Goal: Task Accomplishment & Management: Complete application form

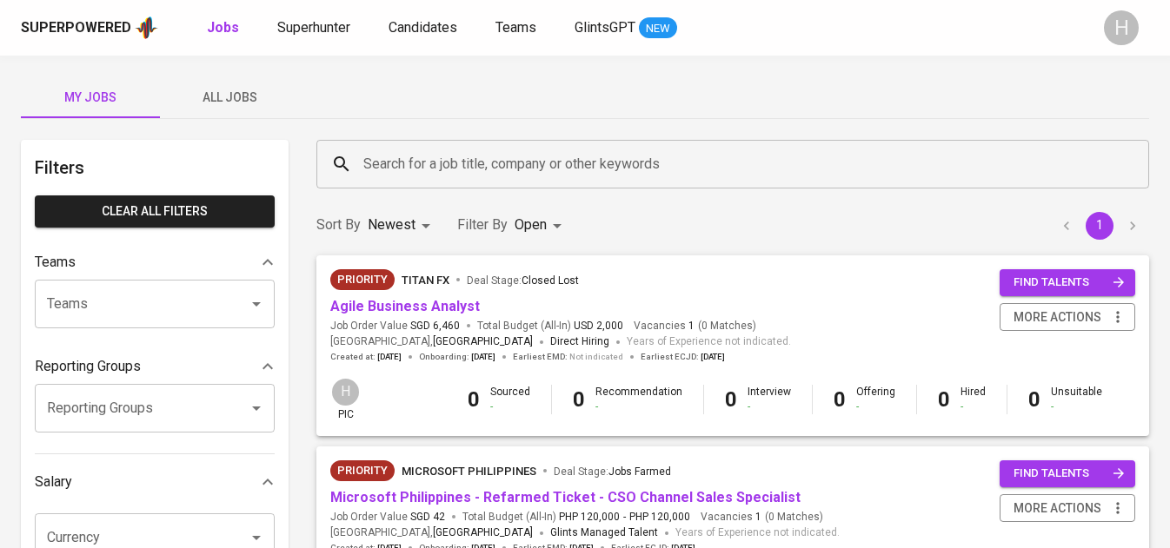
scroll to position [90, 0]
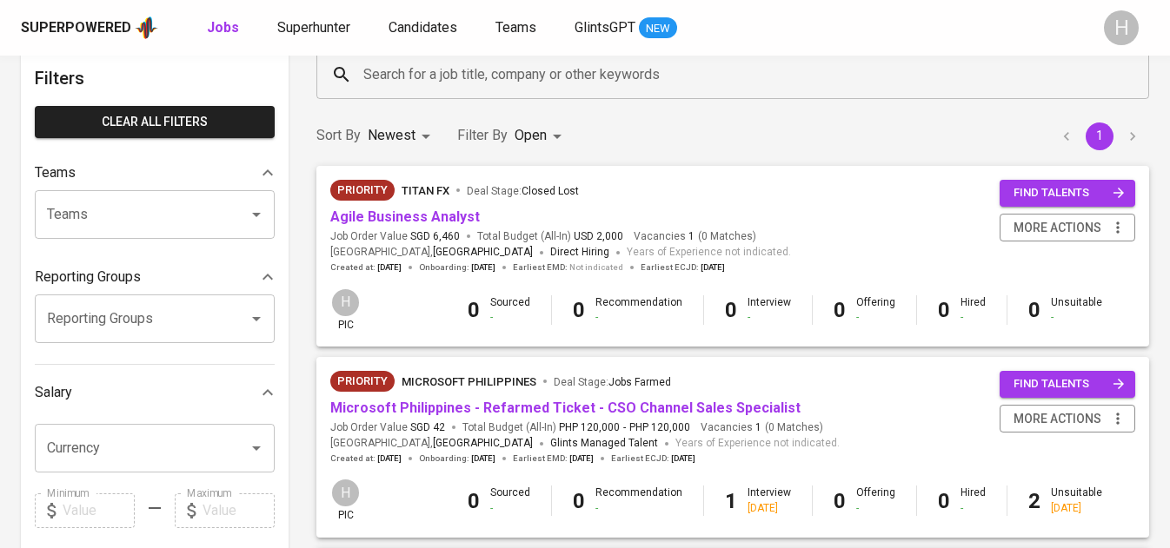
click at [340, 29] on span "Superhunter" at bounding box center [313, 27] width 73 height 17
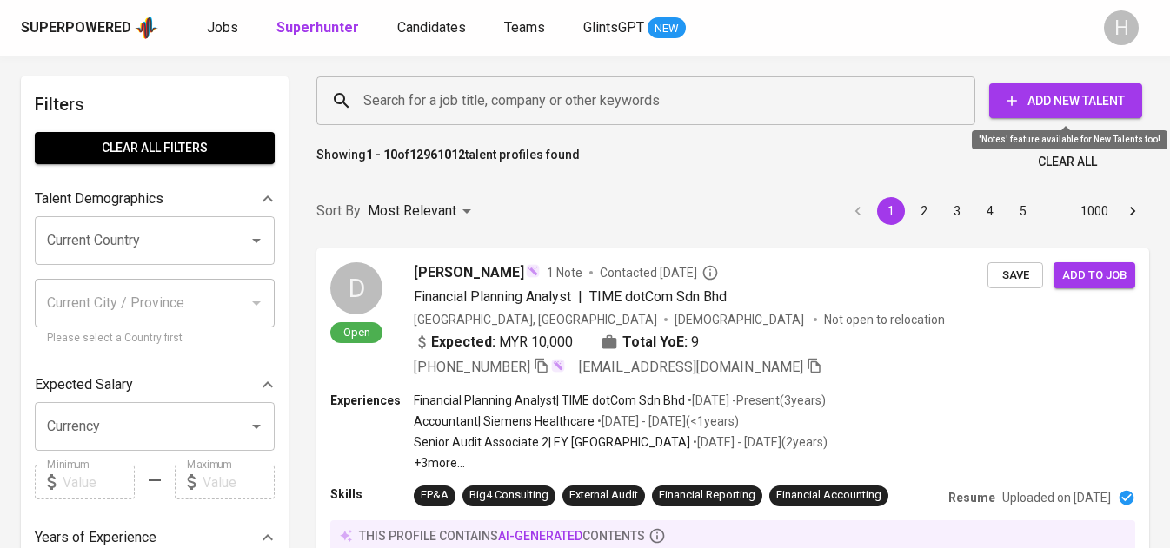
click at [1048, 101] on span "Add New Talent" at bounding box center [1065, 101] width 125 height 22
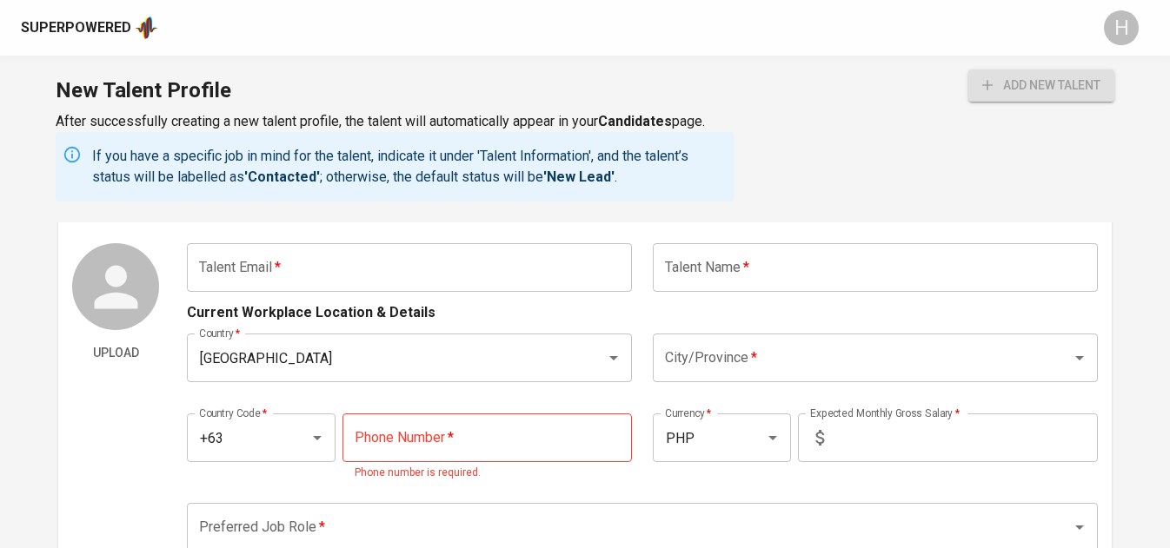
scroll to position [68, 0]
click at [331, 276] on input "text" at bounding box center [409, 266] width 445 height 49
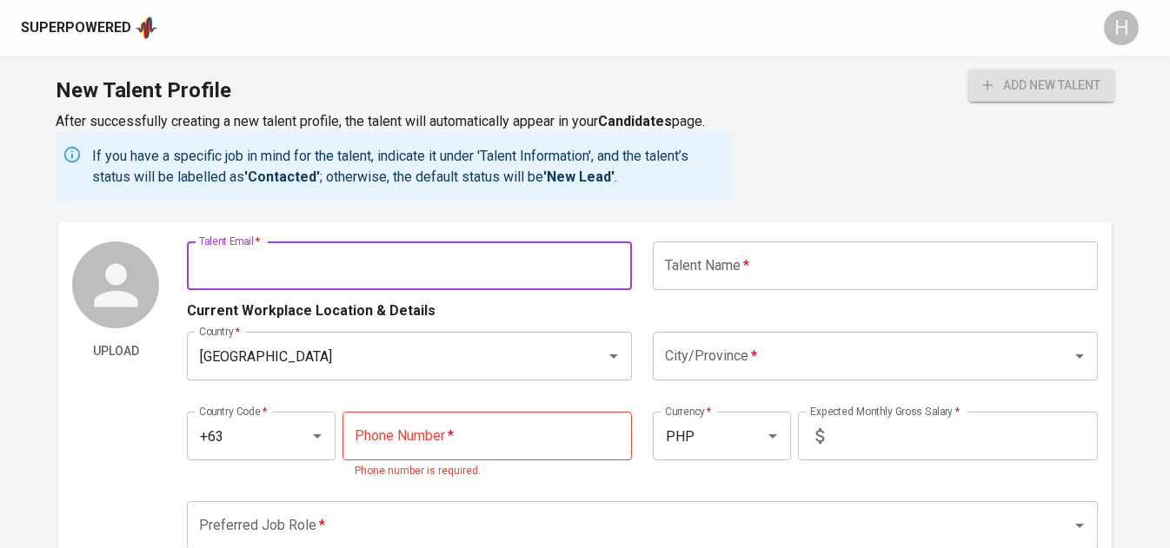
paste input "[EMAIL_ADDRESS][DOMAIN_NAME]"
type input "[EMAIL_ADDRESS][DOMAIN_NAME]"
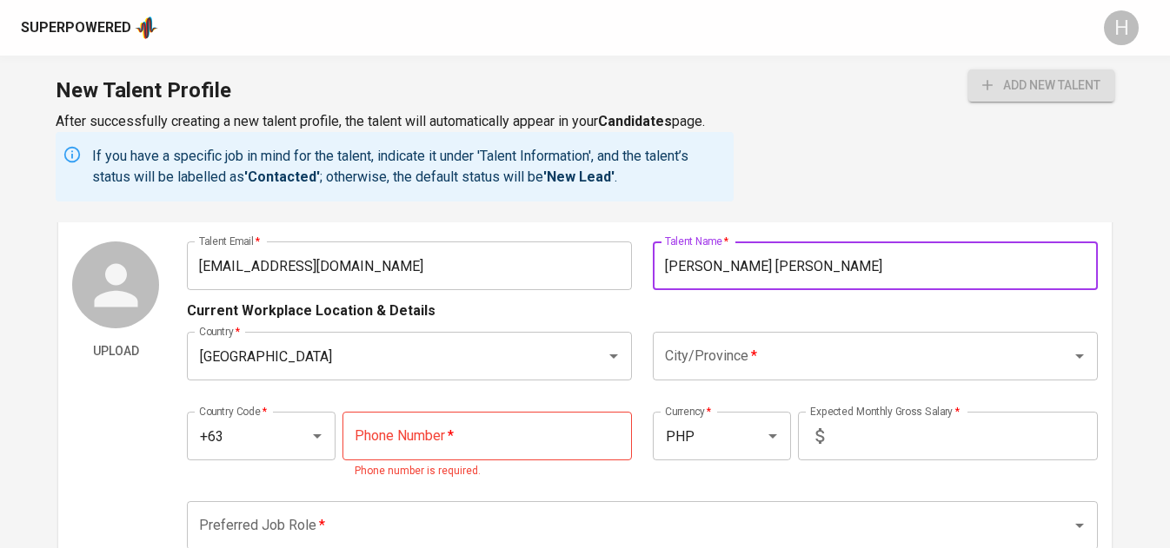
click at [769, 377] on div "City/Province *" at bounding box center [875, 356] width 445 height 49
type input "[PERSON_NAME] [PERSON_NAME]"
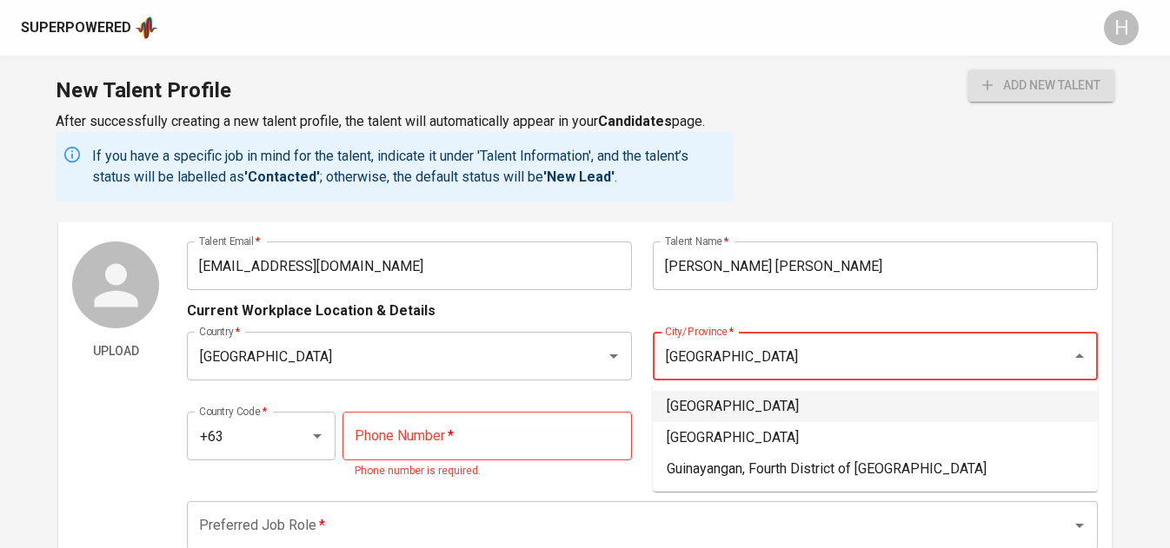
click at [737, 402] on li "[GEOGRAPHIC_DATA]" at bounding box center [875, 406] width 445 height 31
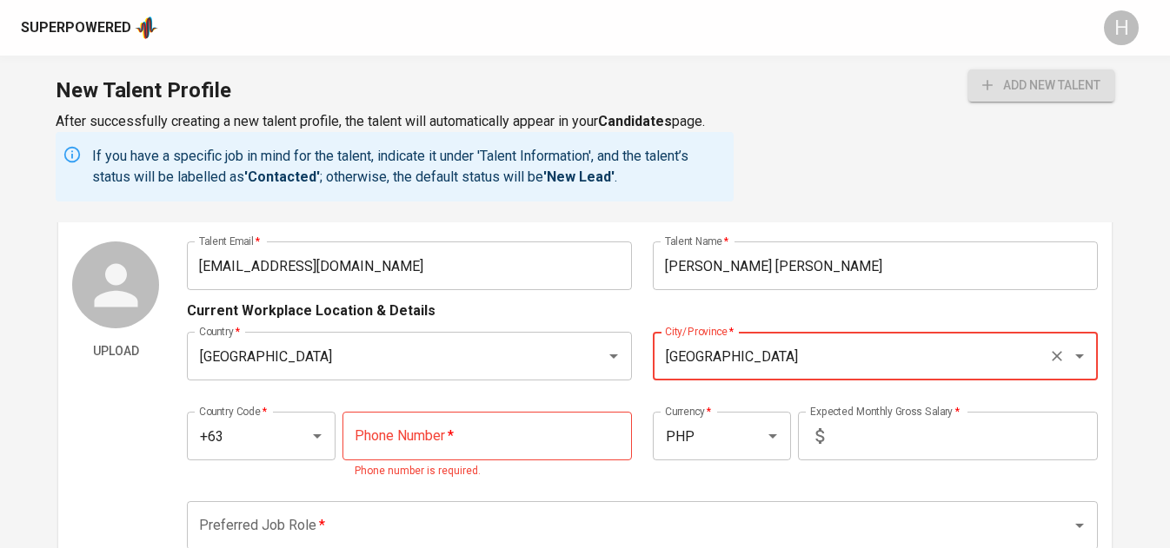
type input "[GEOGRAPHIC_DATA]"
click at [447, 434] on input "tel" at bounding box center [486, 436] width 289 height 49
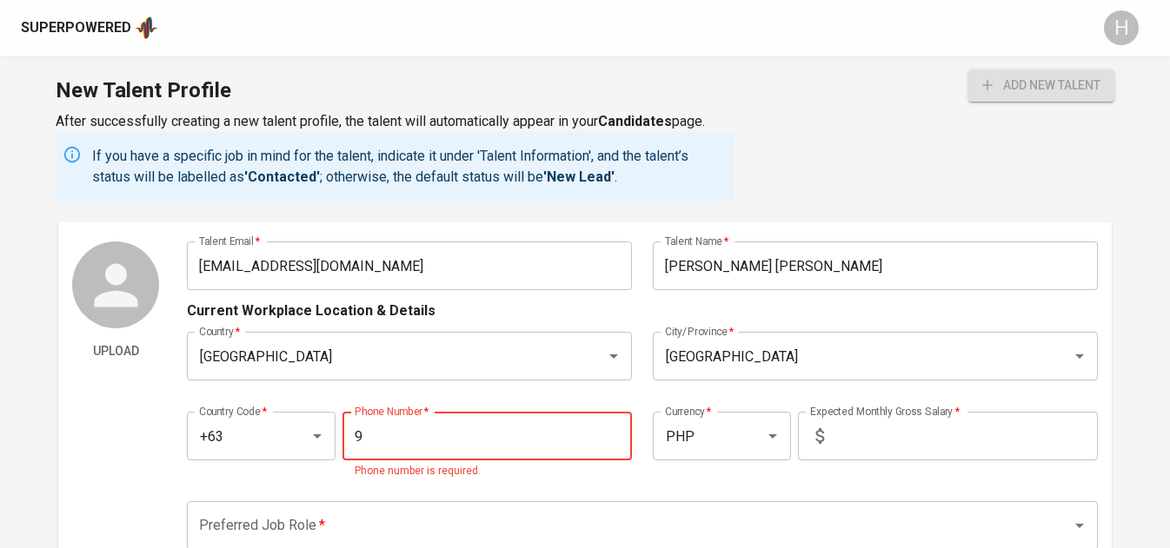
paste input "[PHONE_NUMBER]"
type input "963-037-3209"
click at [890, 432] on input "text" at bounding box center [964, 436] width 267 height 49
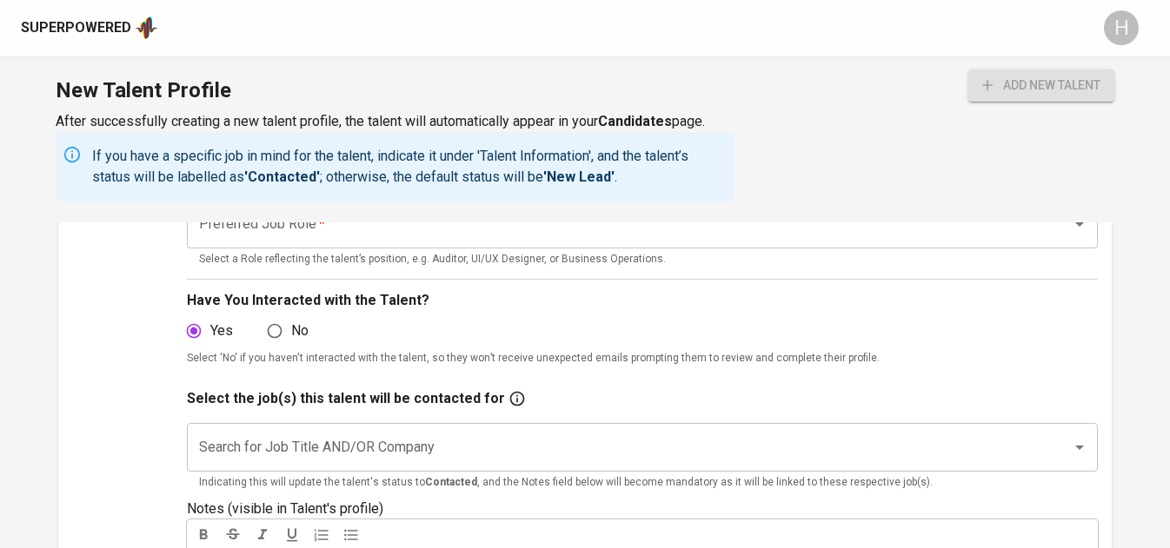
scroll to position [326, 0]
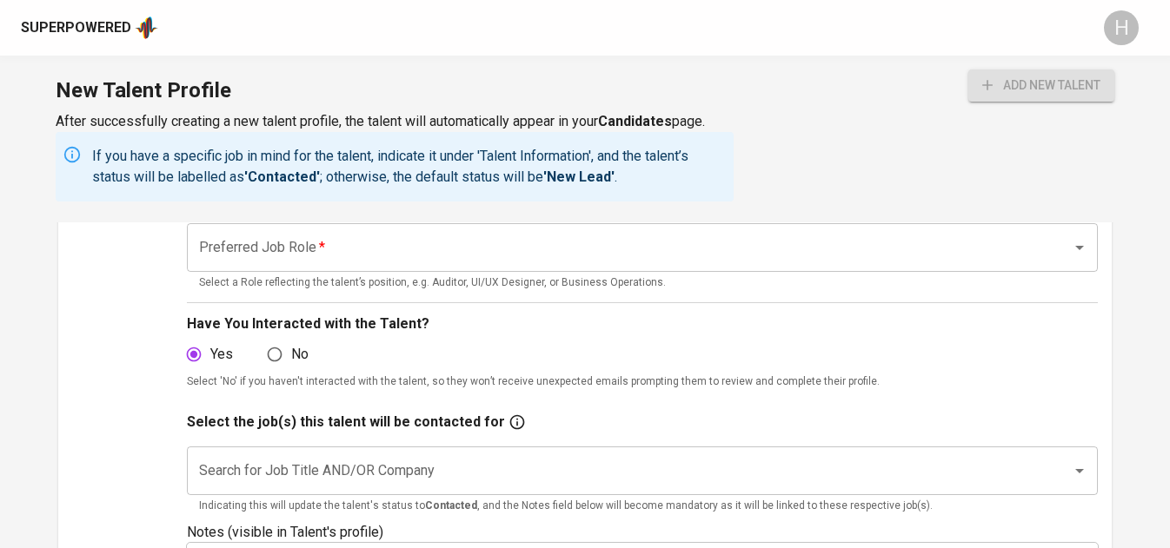
type input "45,000"
click at [405, 245] on input "Preferred Job Role   *" at bounding box center [617, 247] width 845 height 33
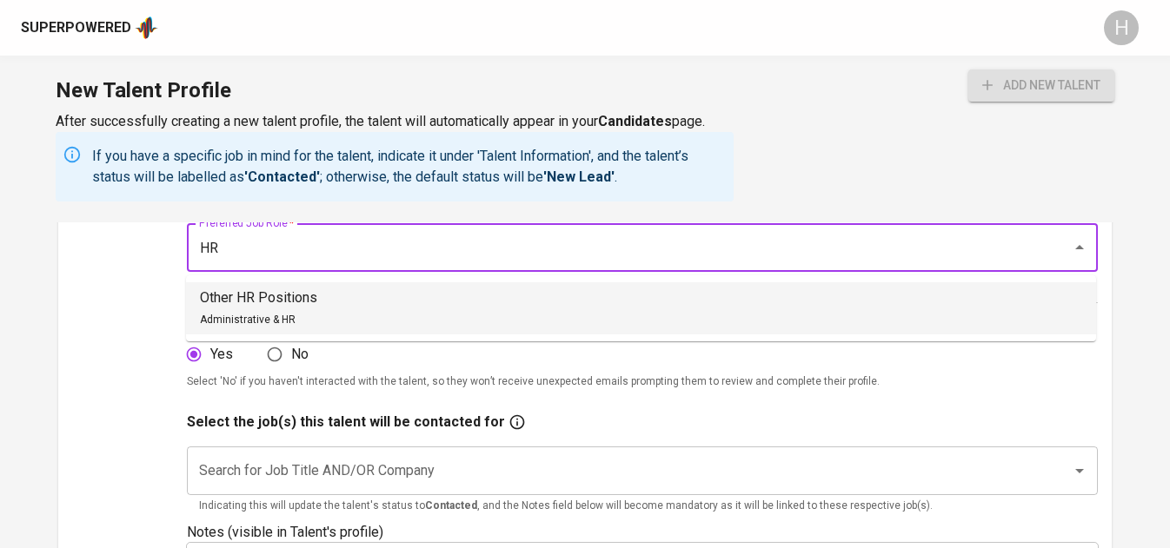
click at [279, 300] on p "Other HR Positions" at bounding box center [258, 298] width 117 height 21
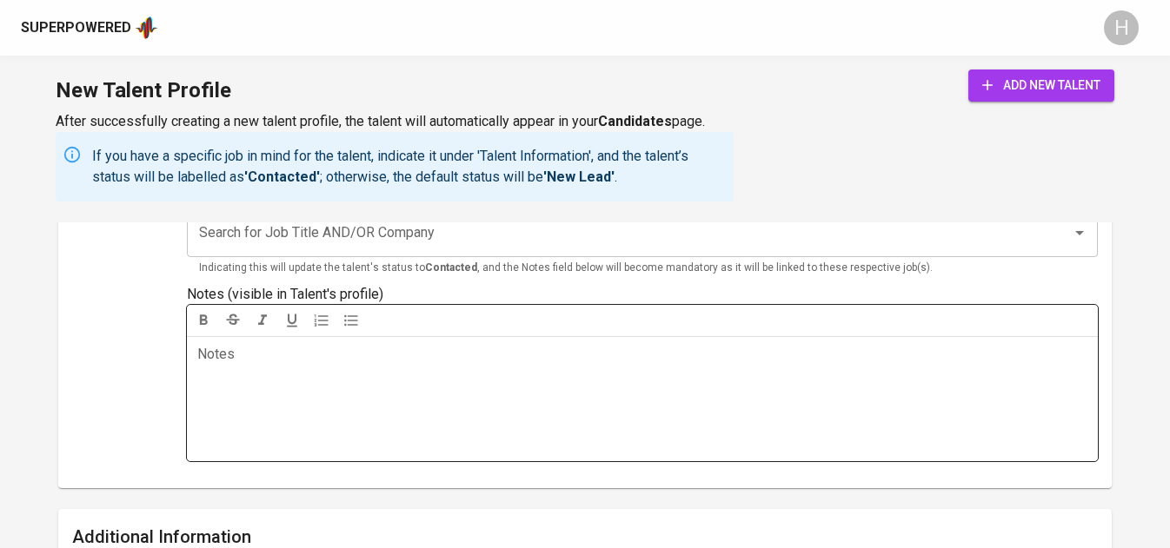
scroll to position [565, 0]
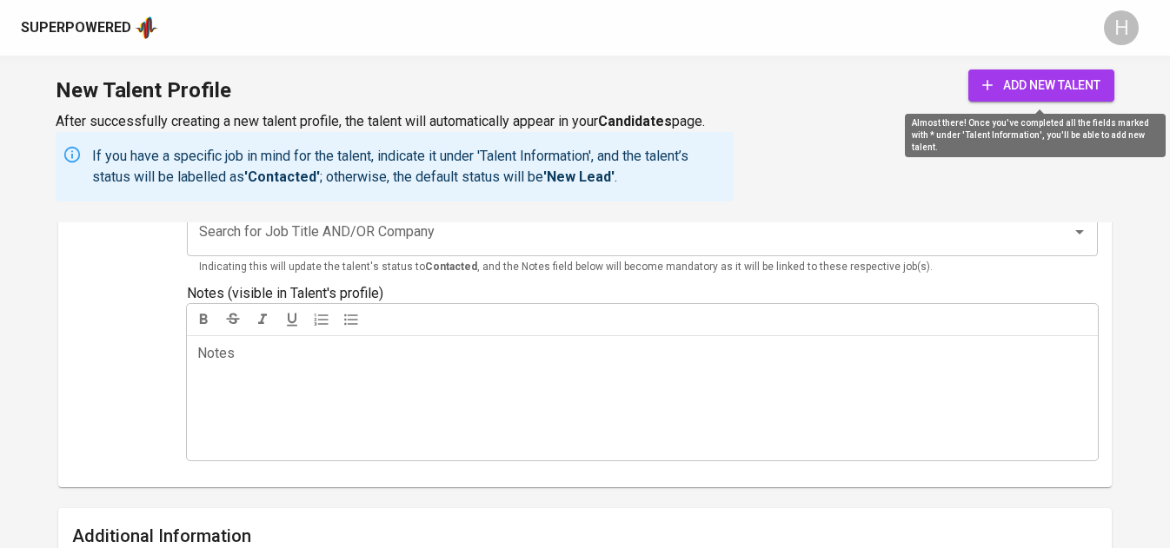
type input "Other HR Positions"
click at [1021, 77] on span "add new talent" at bounding box center [1041, 86] width 118 height 22
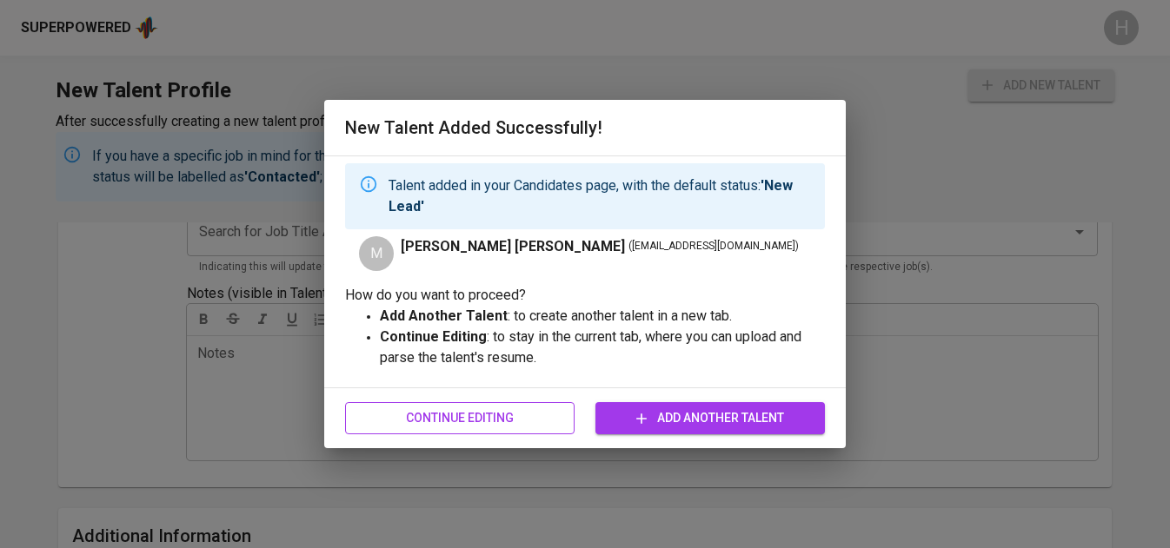
click at [453, 420] on span "Continue Editing" at bounding box center [460, 419] width 202 height 22
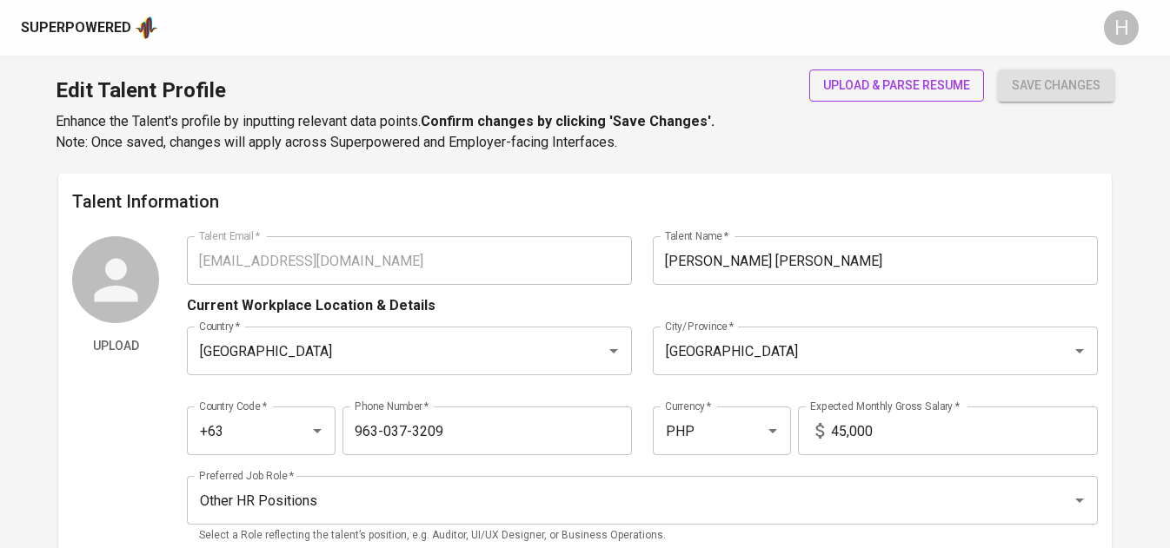
type input "[EMAIL_ADDRESS][DOMAIN_NAME]"
type input "[PERSON_NAME] [PERSON_NAME]"
type input "[GEOGRAPHIC_DATA]"
type input "+63"
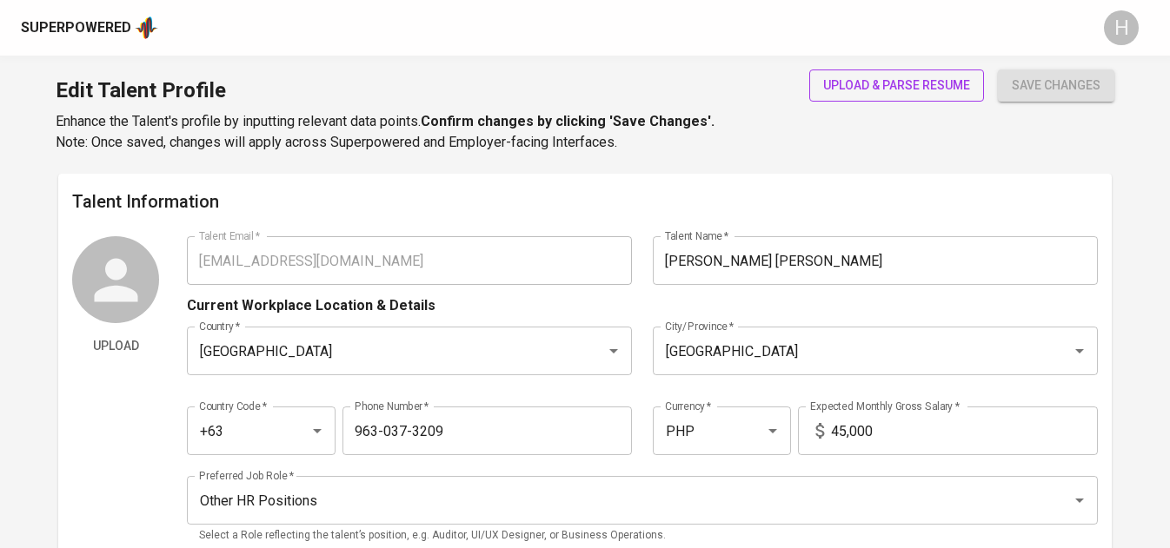
type input "963-037-3209"
type input "PHP"
type input "45,000"
type input "Other HR Positions"
click at [891, 83] on span "upload & parse resume" at bounding box center [896, 86] width 147 height 22
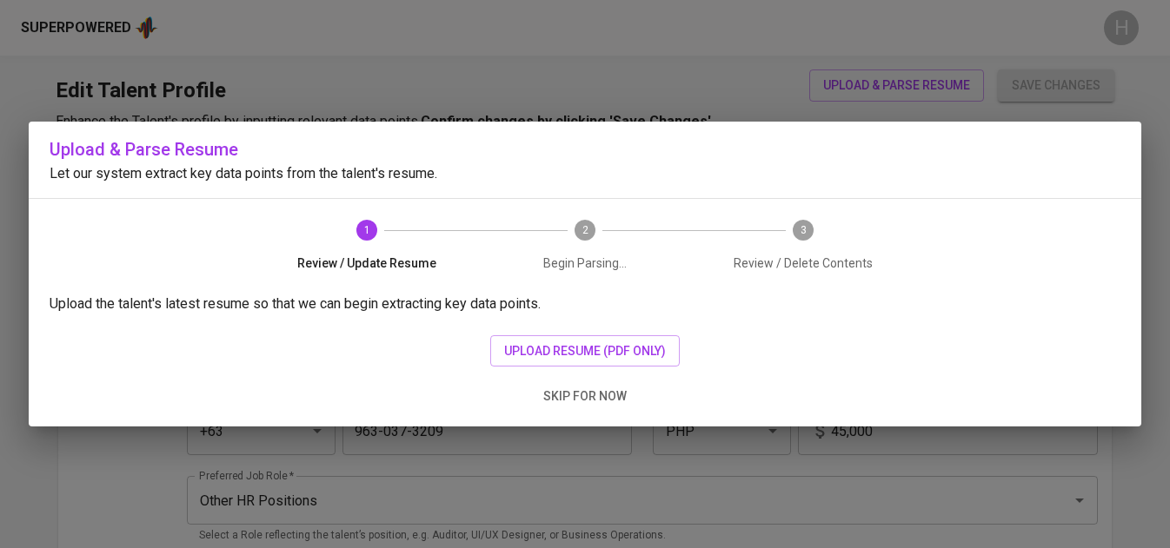
click at [608, 332] on div "Upload the talent's latest resume so that we can begin extracting key data poin…" at bounding box center [585, 360] width 1112 height 133
click at [555, 355] on span "upload resume (pdf only)" at bounding box center [585, 352] width 162 height 22
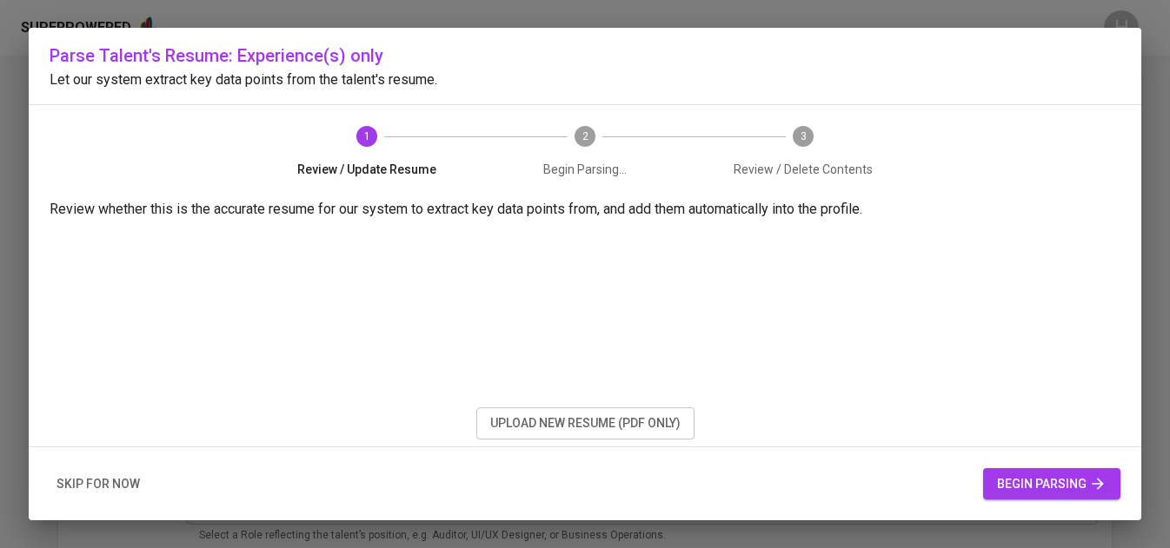
click at [1101, 474] on span "begin parsing" at bounding box center [1051, 485] width 109 height 22
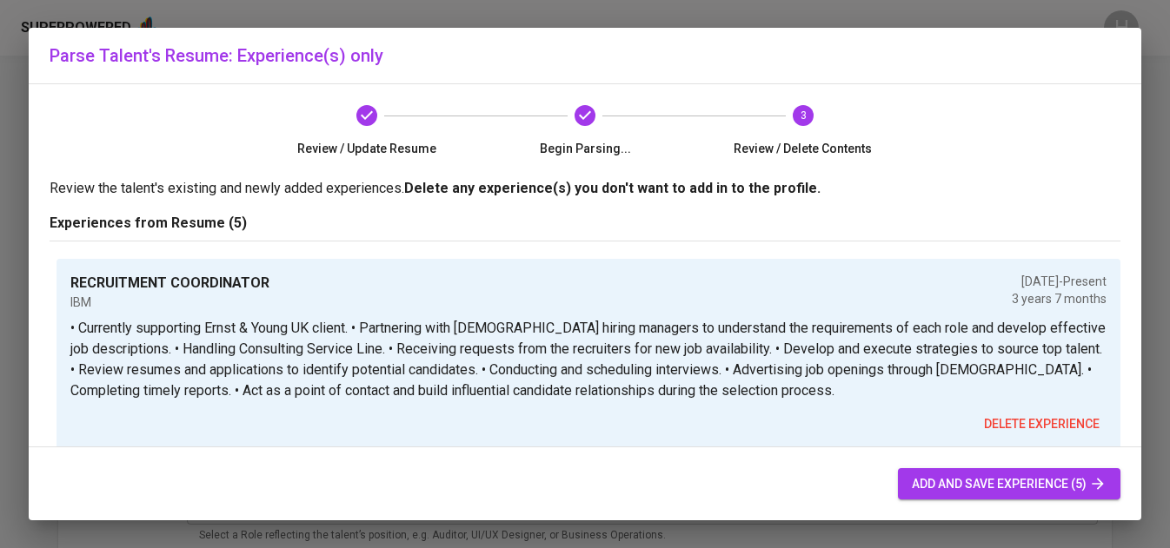
click at [1086, 487] on span "add and save experience (5)" at bounding box center [1009, 485] width 195 height 22
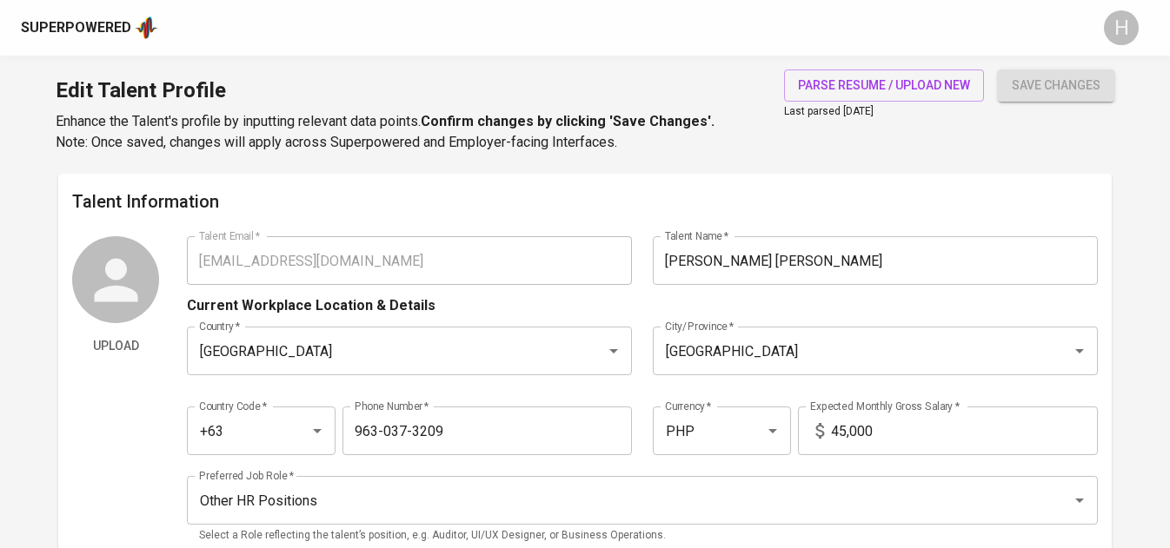
click at [91, 38] on div "Superpowered" at bounding box center [89, 28] width 137 height 26
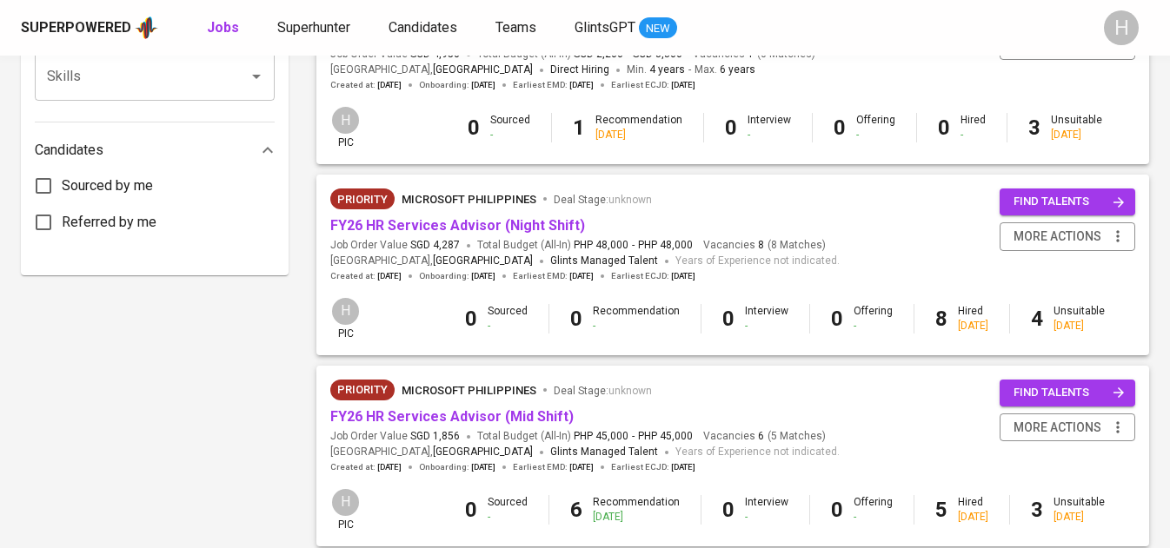
scroll to position [854, 0]
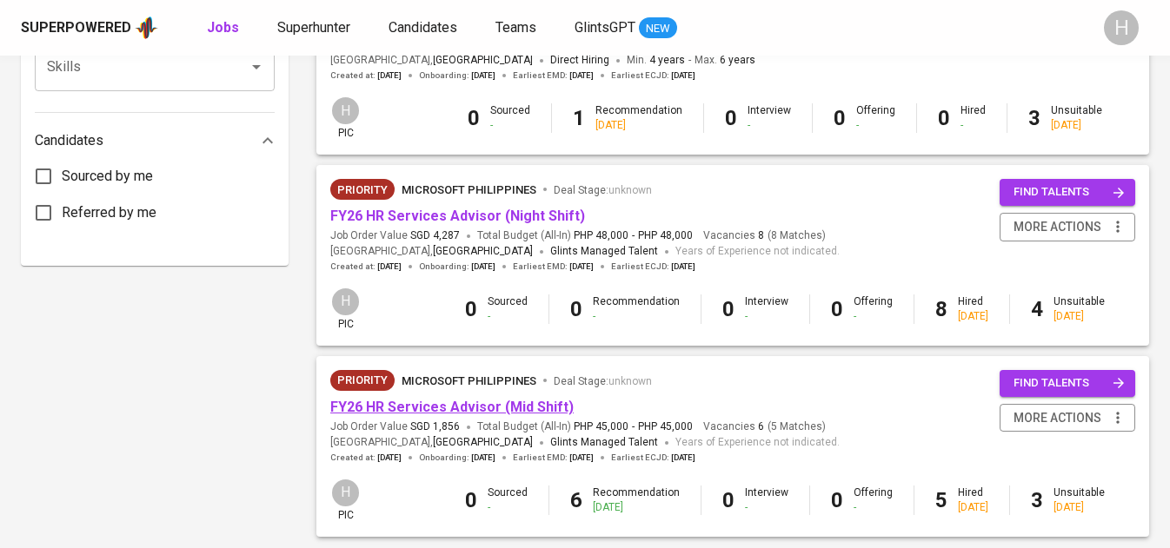
click at [514, 410] on link "FY26 HR Services Advisor (Mid Shift)" at bounding box center [451, 407] width 243 height 17
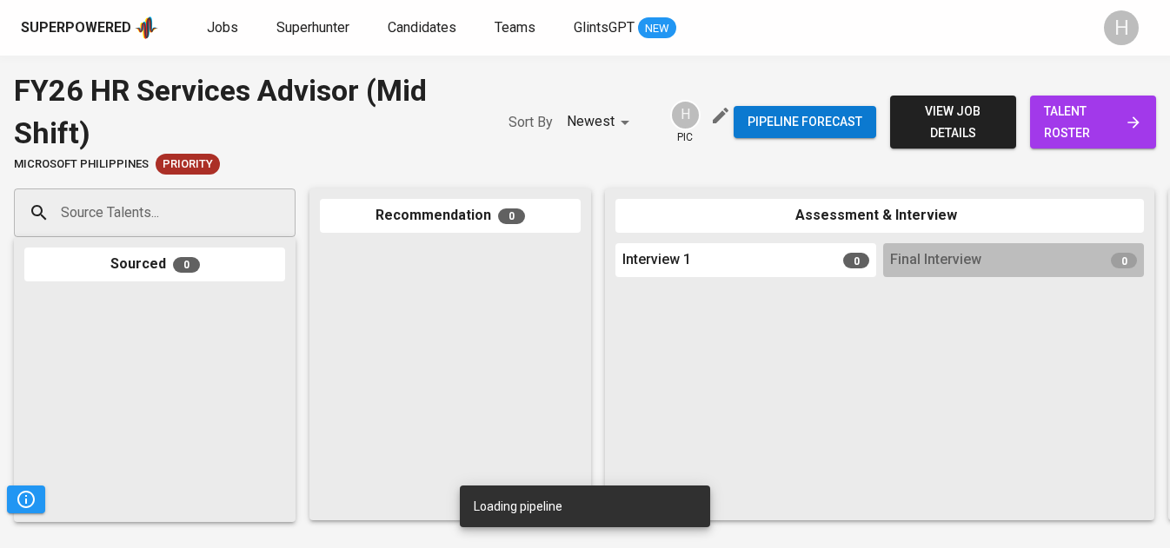
click at [149, 208] on input "Source Talents..." at bounding box center [147, 212] width 182 height 33
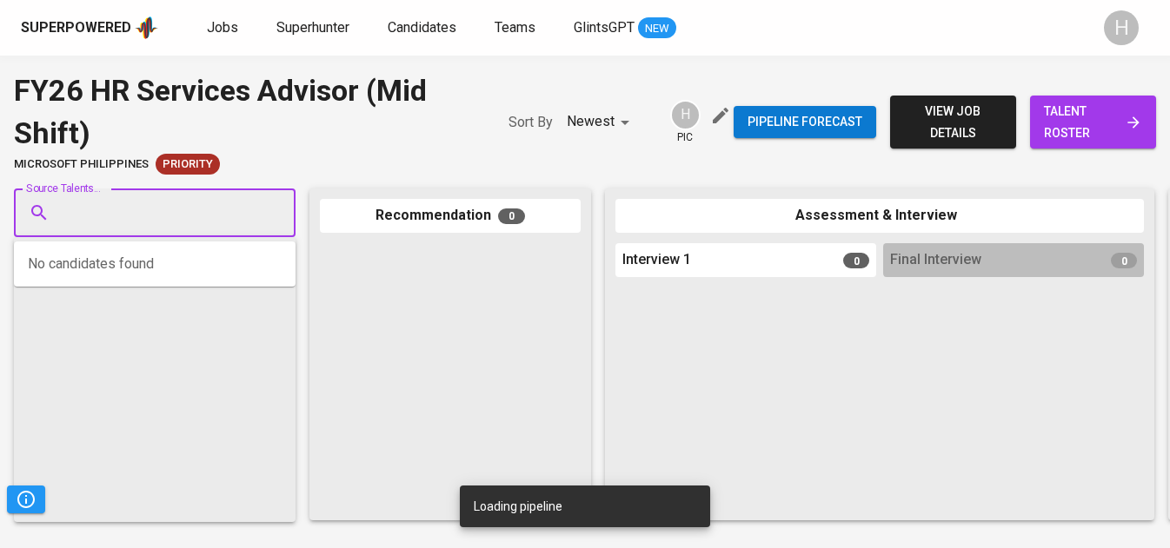
paste input "[EMAIL_ADDRESS][DOMAIN_NAME]"
type input "[EMAIL_ADDRESS][DOMAIN_NAME]"
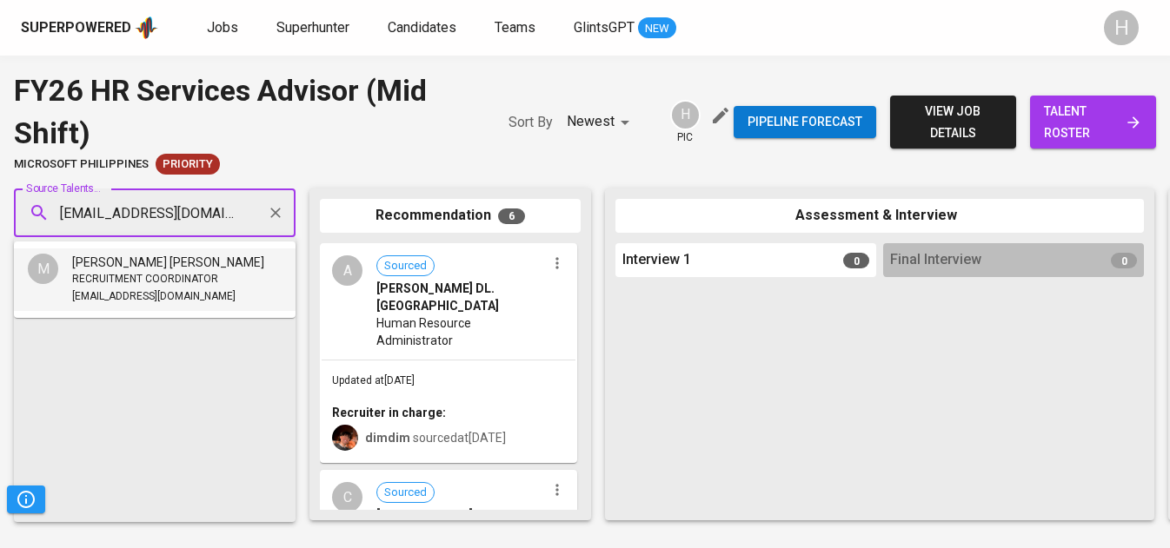
click at [181, 302] on span "[EMAIL_ADDRESS][DOMAIN_NAME]" at bounding box center [153, 296] width 163 height 17
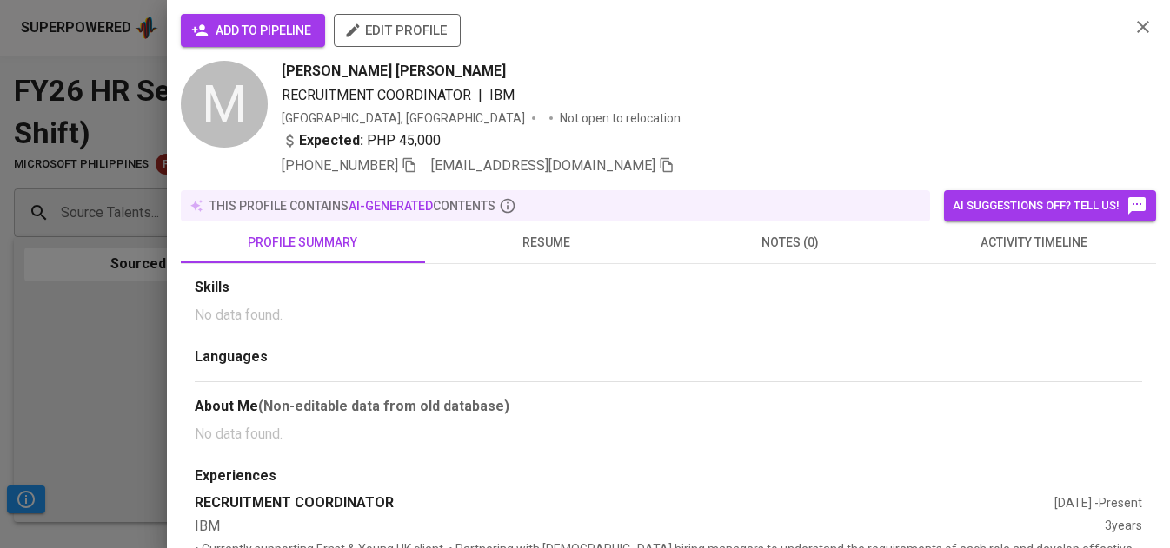
click at [276, 30] on span "add to pipeline" at bounding box center [253, 31] width 116 height 22
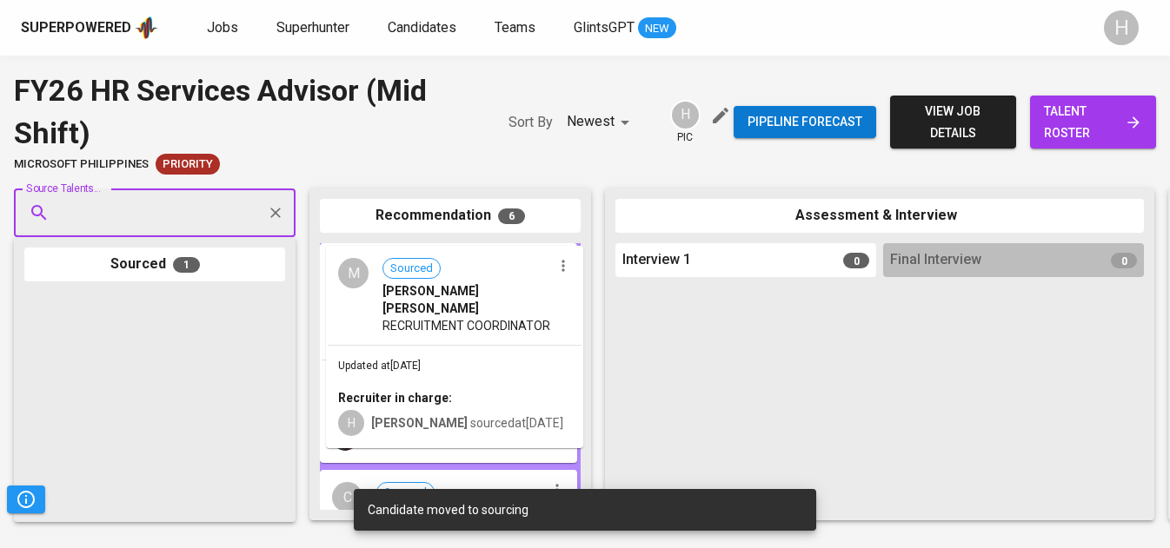
drag, startPoint x: 107, startPoint y: 381, endPoint x: 418, endPoint y: 334, distance: 314.6
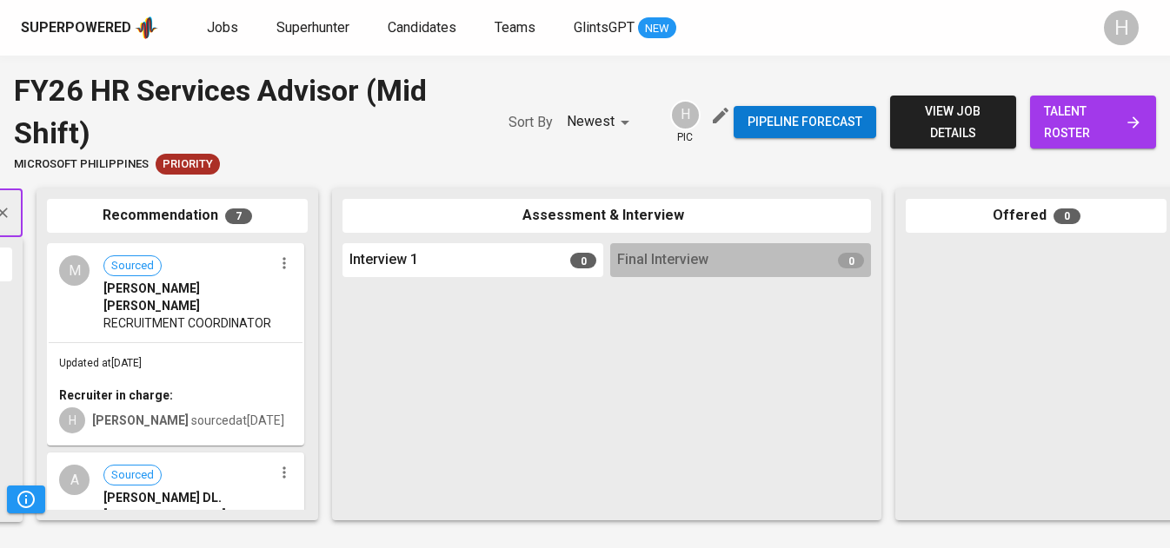
drag, startPoint x: 185, startPoint y: 322, endPoint x: 506, endPoint y: 361, distance: 323.0
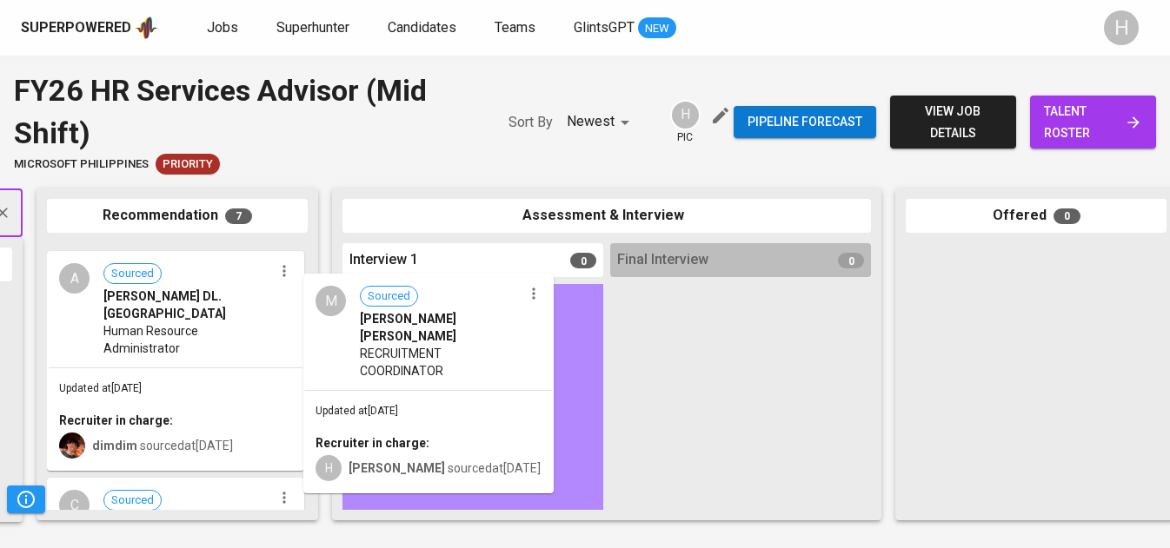
drag, startPoint x: 167, startPoint y: 296, endPoint x: 433, endPoint y: 332, distance: 268.3
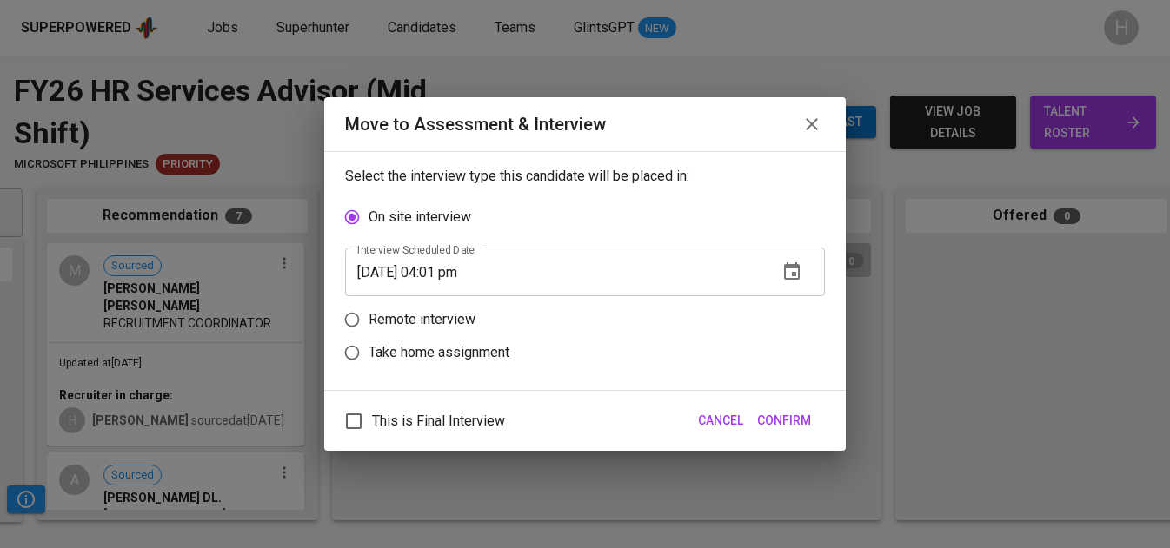
click at [467, 315] on p "Remote interview" at bounding box center [421, 319] width 107 height 21
click at [368, 315] on input "Remote interview" at bounding box center [351, 319] width 33 height 33
radio input "true"
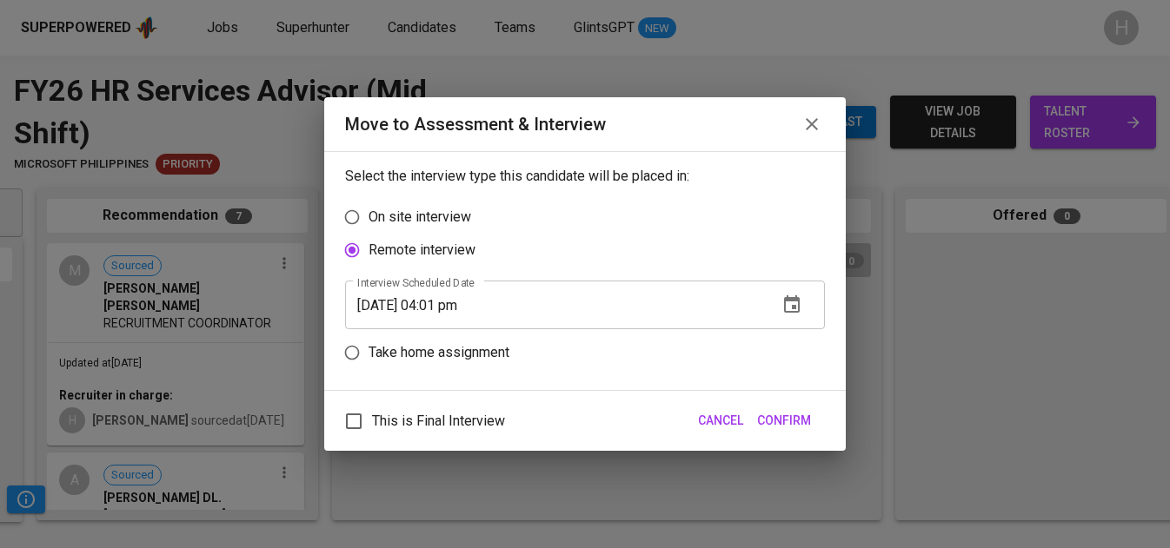
click at [415, 415] on span "This is Final Interview" at bounding box center [438, 421] width 133 height 21
click at [372, 415] on input "This is Final Interview" at bounding box center [353, 421] width 36 height 36
checkbox input "true"
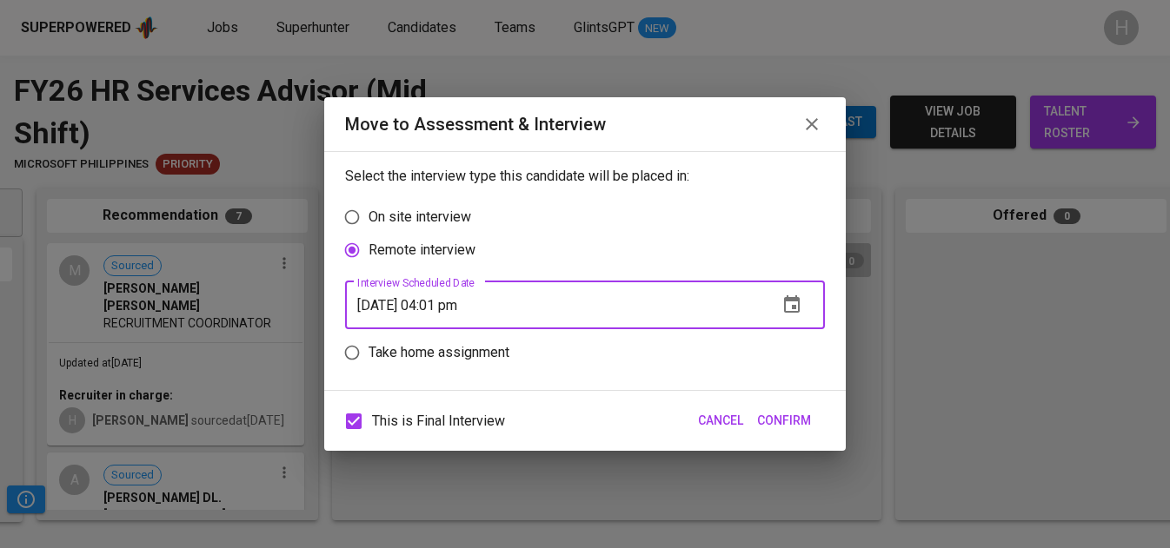
click at [448, 308] on input "[DATE] 04:01 pm" at bounding box center [554, 305] width 419 height 49
type input "[DATE] 03:02 pm"
click at [801, 428] on span "Confirm" at bounding box center [784, 421] width 54 height 22
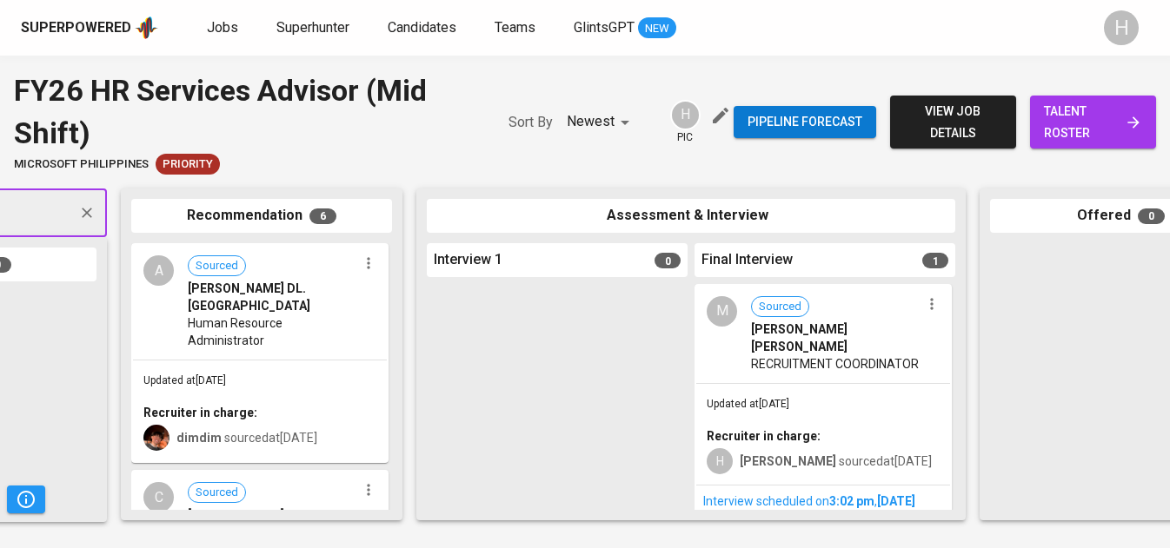
scroll to position [0, 543]
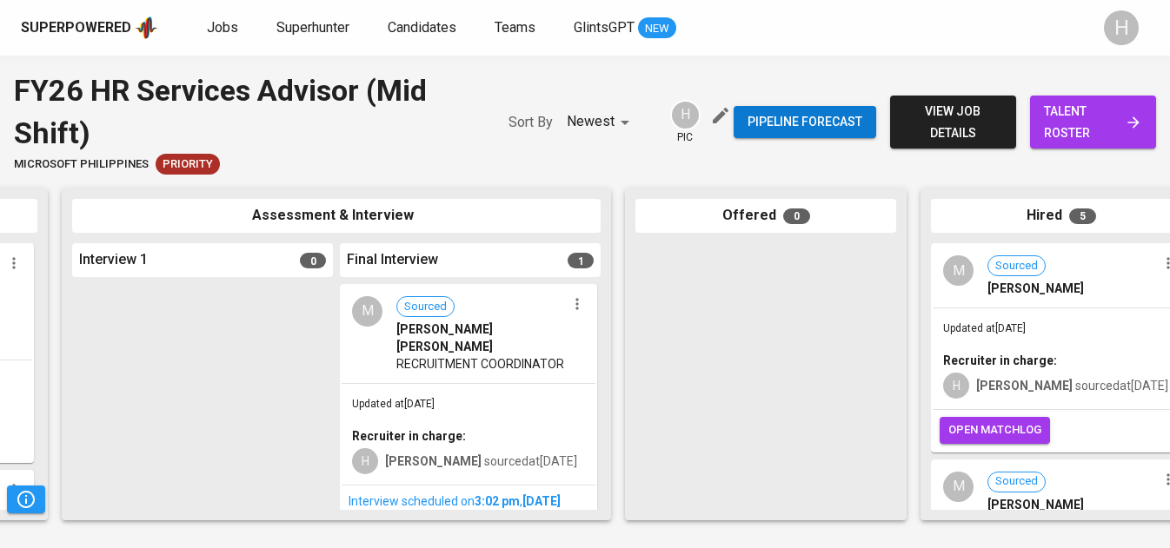
click at [700, 410] on div at bounding box center [765, 376] width 261 height 267
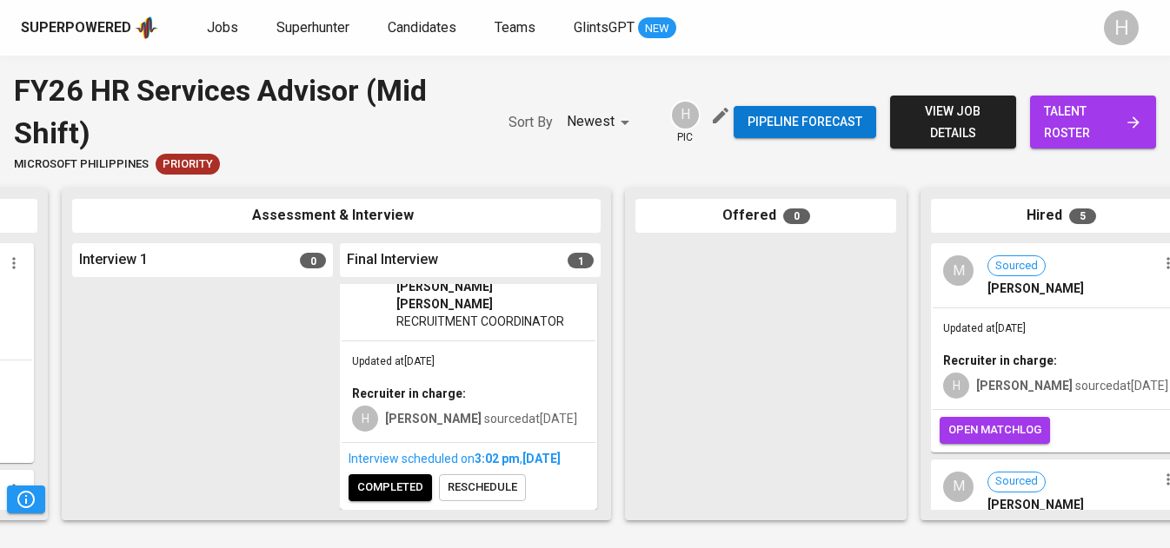
click at [403, 489] on span "completed" at bounding box center [390, 488] width 66 height 20
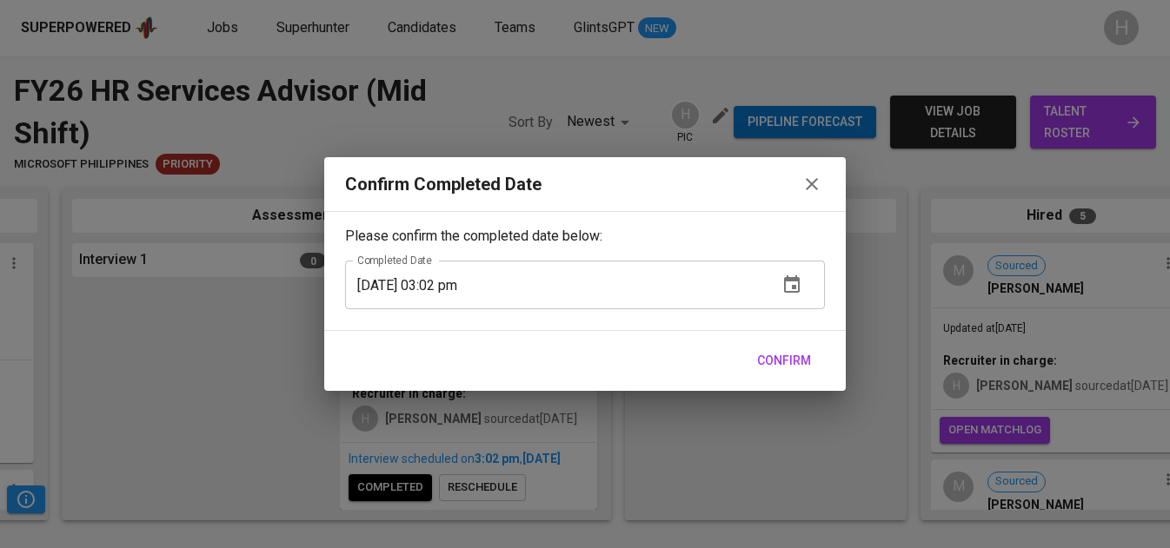
click at [791, 362] on span "Confirm" at bounding box center [784, 361] width 54 height 22
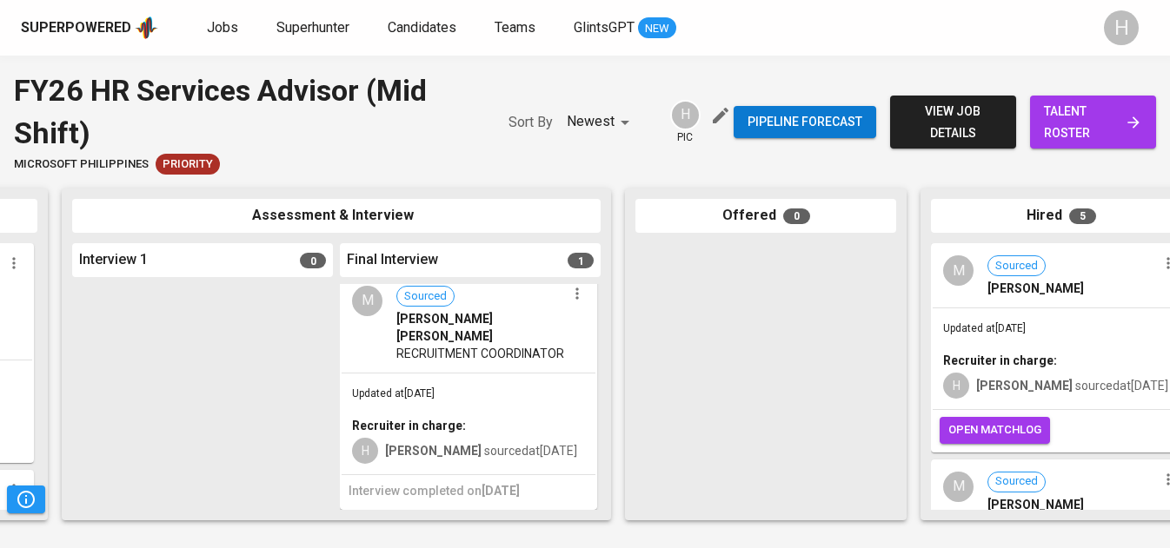
scroll to position [10, 0]
click at [739, 350] on div at bounding box center [765, 376] width 261 height 267
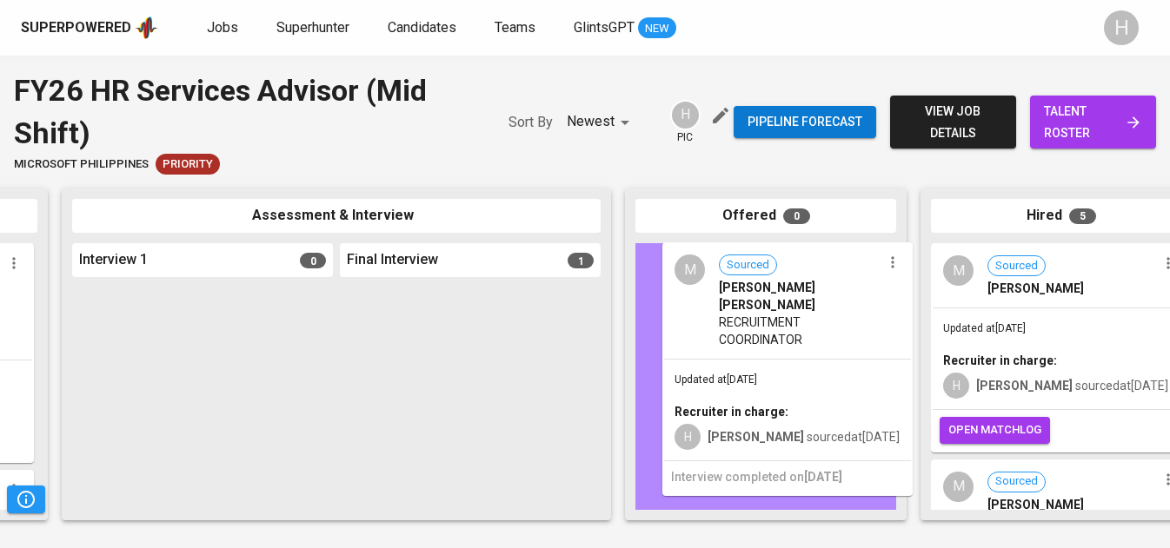
drag, startPoint x: 521, startPoint y: 388, endPoint x: 847, endPoint y: 355, distance: 328.4
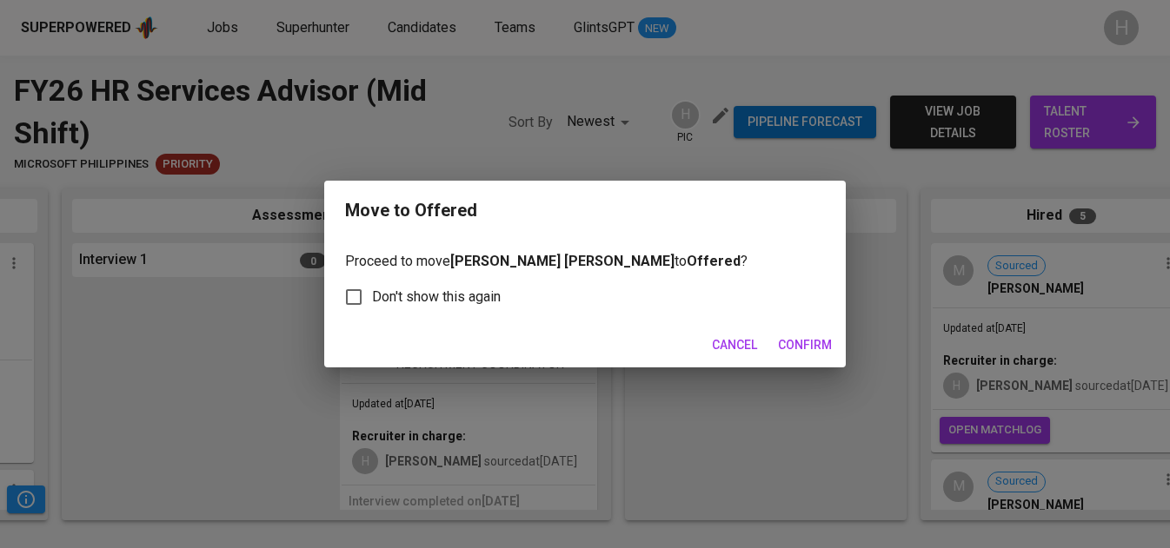
click at [797, 335] on span "Confirm" at bounding box center [805, 346] width 54 height 22
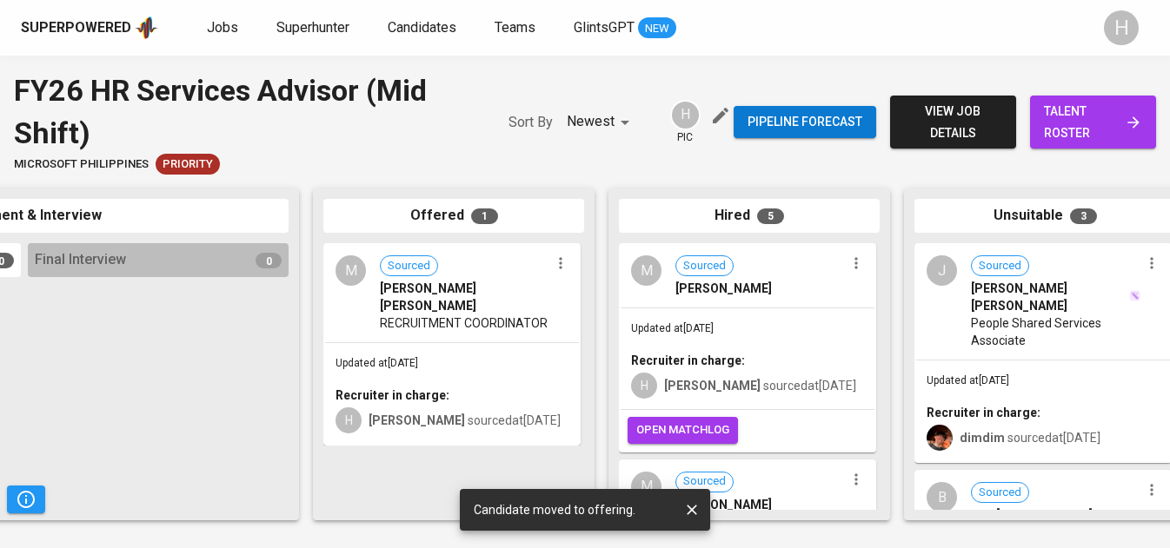
scroll to position [0, 886]
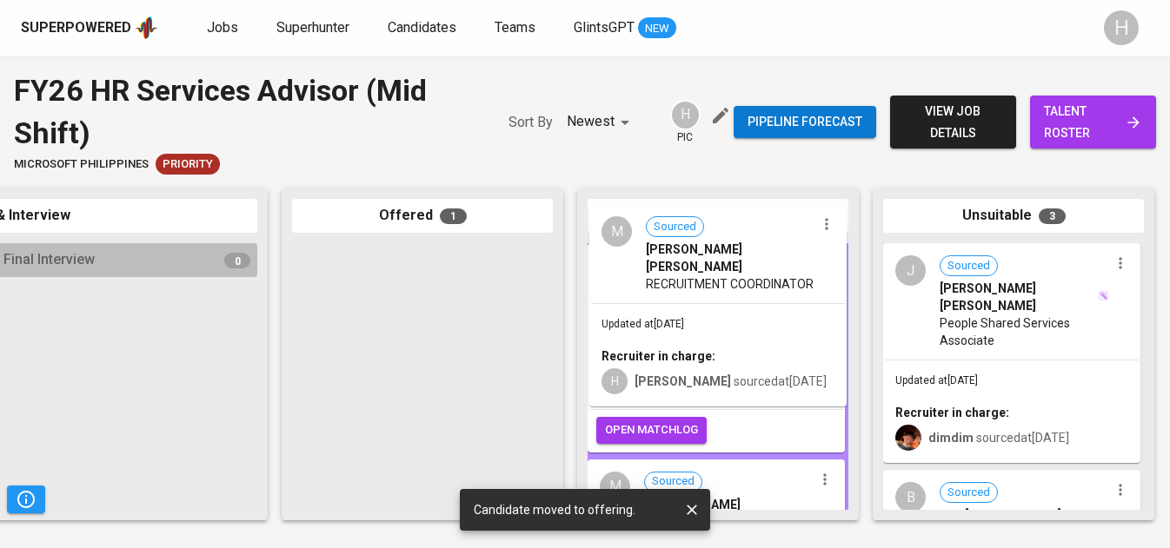
drag, startPoint x: 494, startPoint y: 349, endPoint x: 796, endPoint y: 307, distance: 305.4
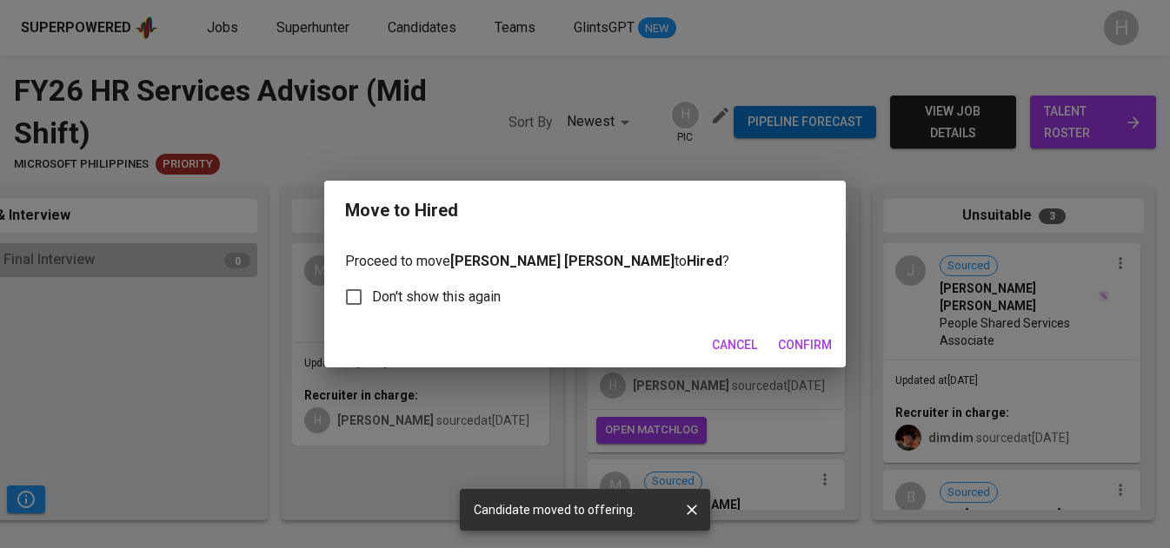
click at [815, 346] on span "Confirm" at bounding box center [805, 346] width 54 height 22
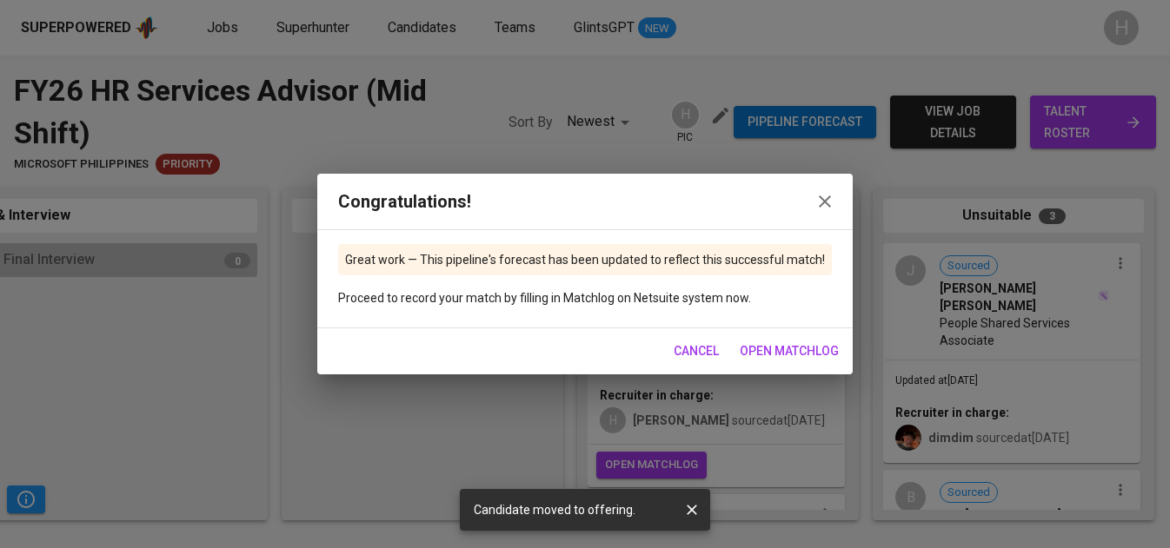
click at [783, 355] on span "open matchlog" at bounding box center [788, 352] width 99 height 22
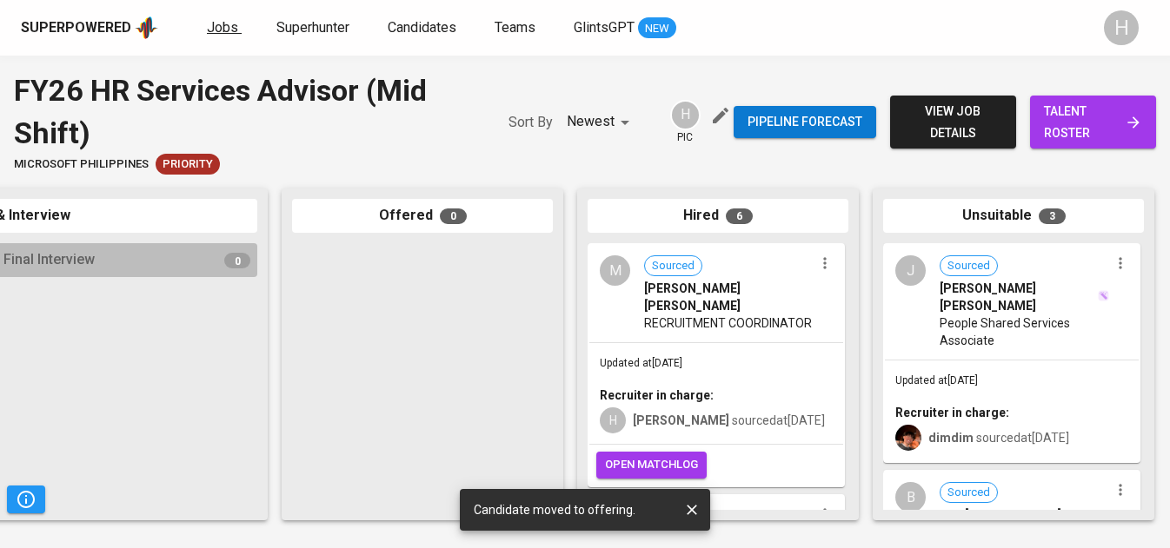
click at [224, 28] on span "Jobs" at bounding box center [222, 27] width 31 height 17
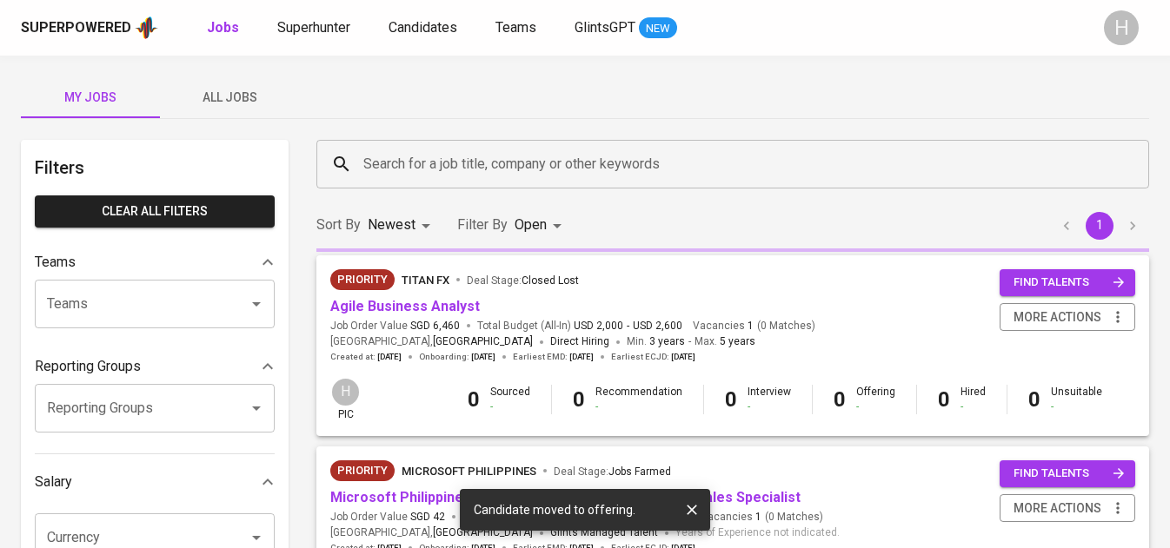
click at [694, 508] on icon "button" at bounding box center [691, 509] width 17 height 17
